Goal: Check status

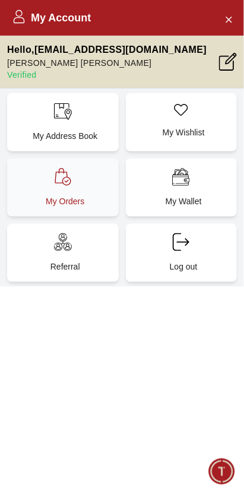
click at [48, 189] on div "My Orders" at bounding box center [63, 187] width 112 height 58
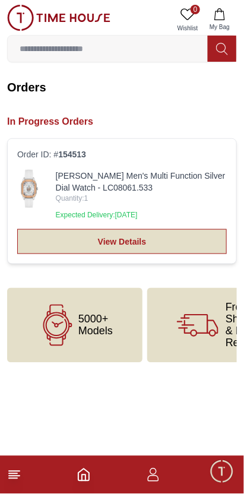
click at [41, 246] on link "View Details" at bounding box center [121, 241] width 209 height 25
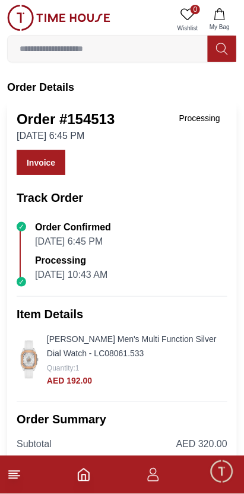
click at [40, 268] on p "[DATE] 10:43 AM" at bounding box center [71, 275] width 72 height 14
click at [49, 336] on link "[PERSON_NAME] Men's Multi Function Silver Dial Watch - LC08061.533" at bounding box center [132, 347] width 170 height 24
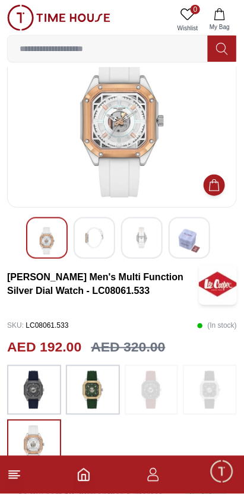
scroll to position [42, 0]
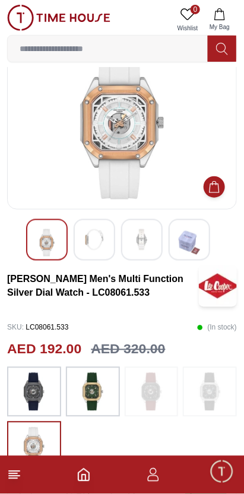
click at [77, 383] on div at bounding box center [93, 392] width 54 height 50
